Goal: Check status: Check status

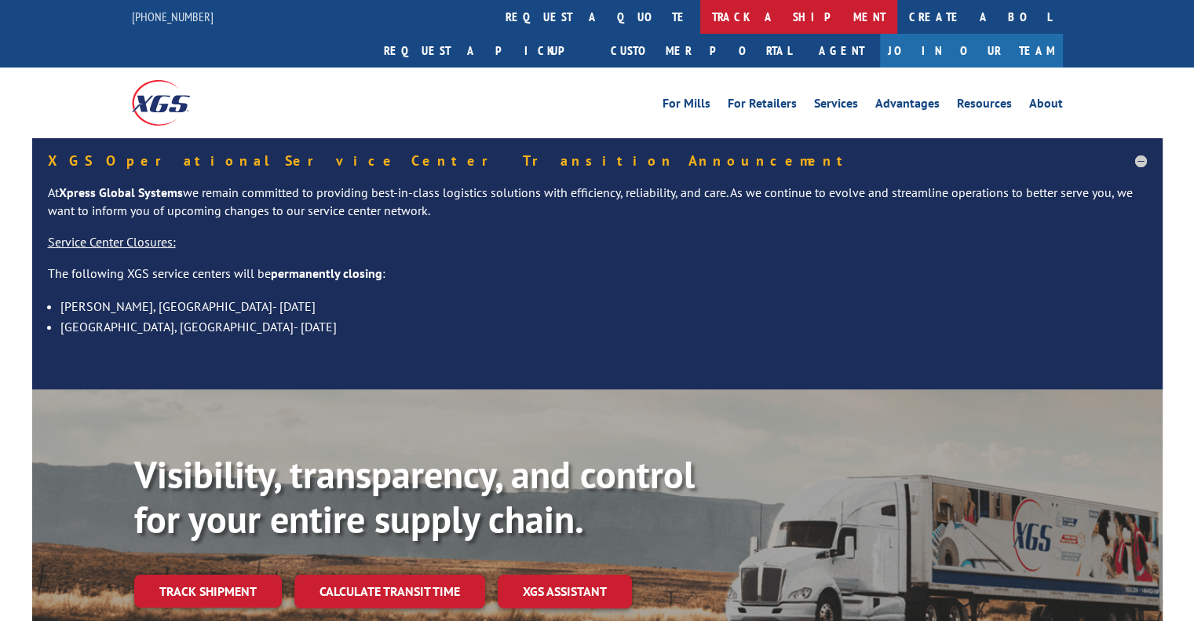
click at [700, 14] on link "track a shipment" at bounding box center [798, 17] width 197 height 34
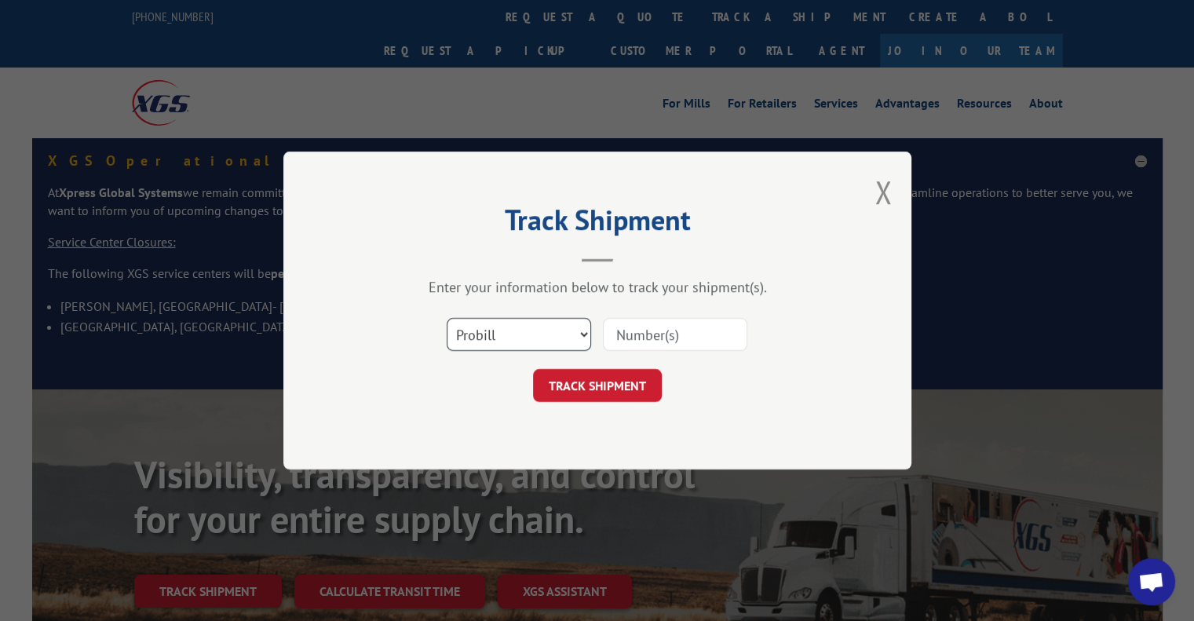
click at [581, 329] on select "Select category... Probill BOL PO" at bounding box center [519, 334] width 144 height 33
select select "bol"
click at [447, 318] on select "Select category... Probill BOL PO" at bounding box center [519, 334] width 144 height 33
click at [618, 330] on input at bounding box center [675, 334] width 144 height 33
type input "5966569"
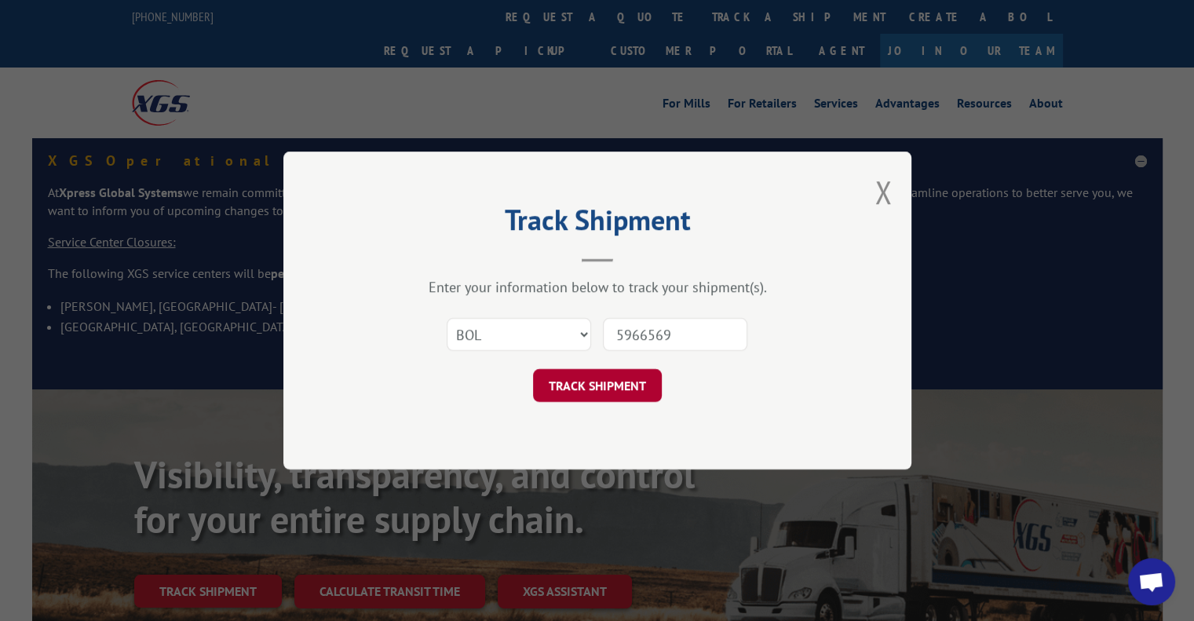
click at [600, 375] on button "TRACK SHIPMENT" at bounding box center [597, 385] width 129 height 33
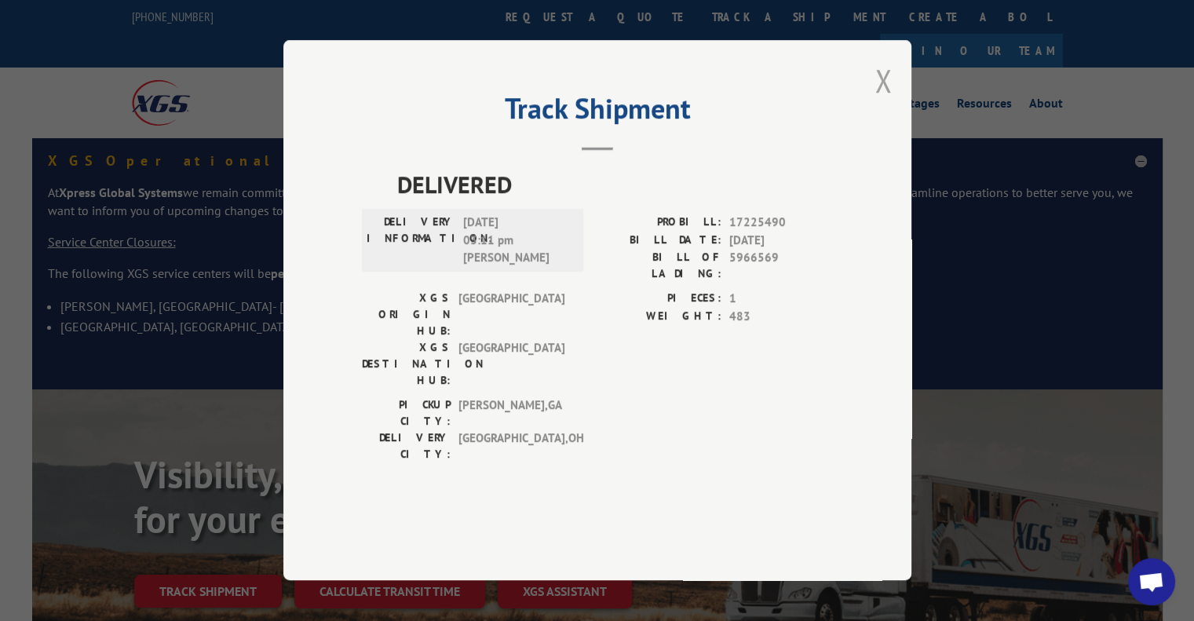
click at [881, 101] on button "Close modal" at bounding box center [882, 81] width 17 height 42
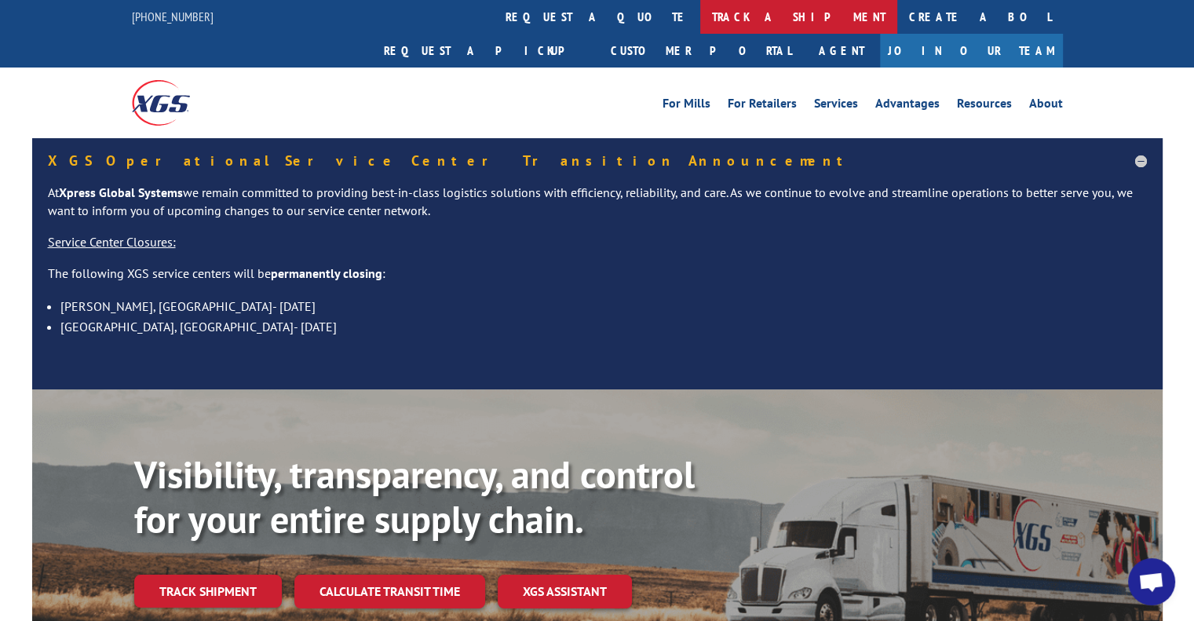
click at [700, 15] on link "track a shipment" at bounding box center [798, 17] width 197 height 34
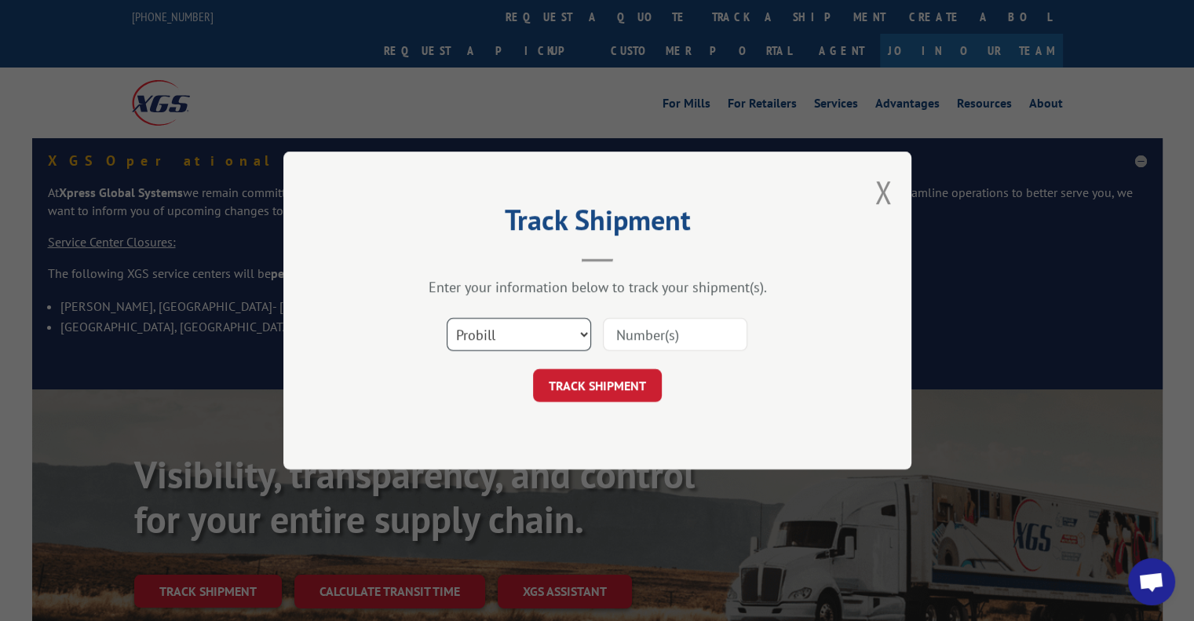
click at [584, 330] on select "Select category... Probill BOL PO" at bounding box center [519, 334] width 144 height 33
select select "bol"
click at [447, 318] on select "Select category... Probill BOL PO" at bounding box center [519, 334] width 144 height 33
click at [623, 333] on input at bounding box center [675, 334] width 144 height 33
type input "6200032566"
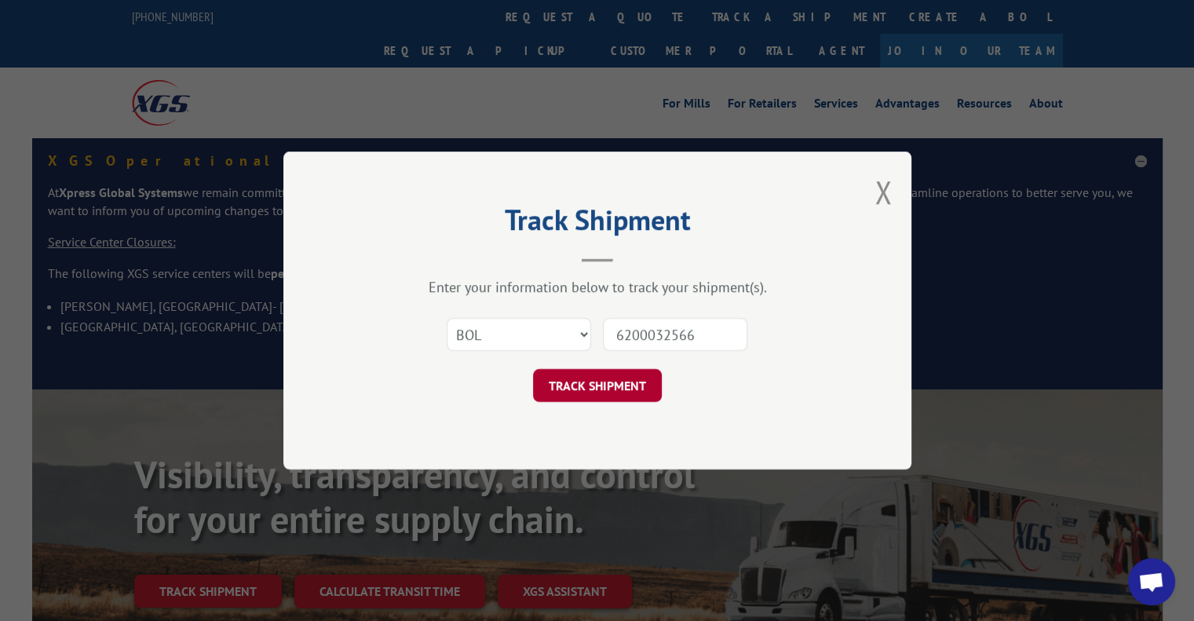
click at [618, 381] on button "TRACK SHIPMENT" at bounding box center [597, 385] width 129 height 33
